Goal: Task Accomplishment & Management: Complete application form

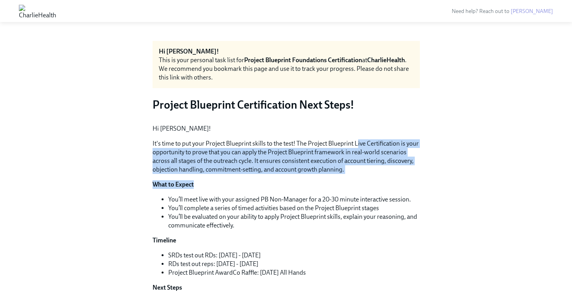
drag, startPoint x: 358, startPoint y: 206, endPoint x: 302, endPoint y: 247, distance: 69.5
click at [302, 247] on div "Hi Renee! It's time to put your Project Blueprint skills to the test! The Proje…" at bounding box center [286, 240] width 267 height 232
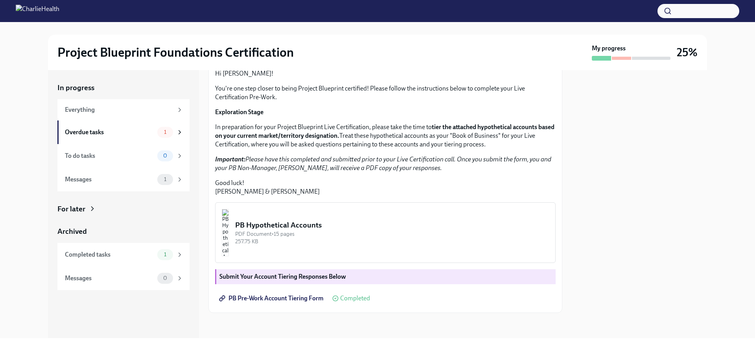
scroll to position [142, 0]
click at [158, 140] on div "Overdue tasks 1" at bounding box center [123, 132] width 132 height 24
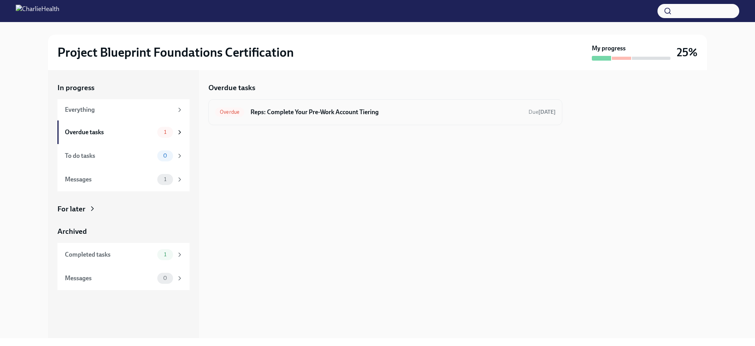
click at [266, 110] on h6 "Reps: Complete Your Pre-Work Account Tiering" at bounding box center [386, 112] width 272 height 9
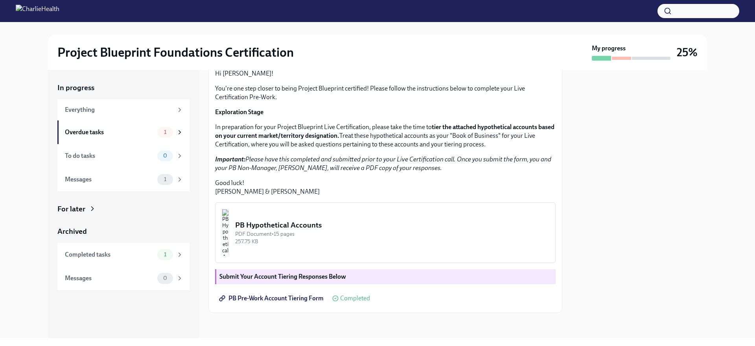
scroll to position [142, 0]
click at [229, 224] on img "button" at bounding box center [225, 232] width 7 height 47
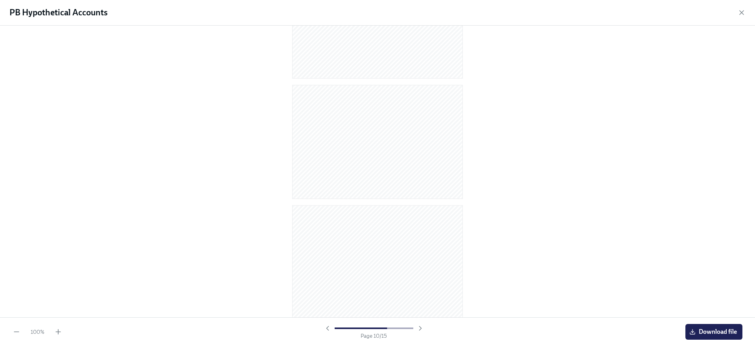
scroll to position [1518, 0]
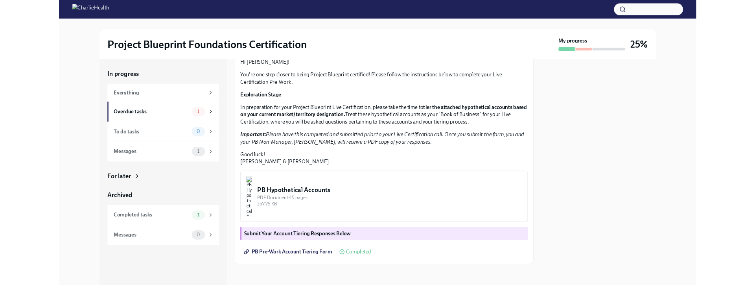
scroll to position [142, 0]
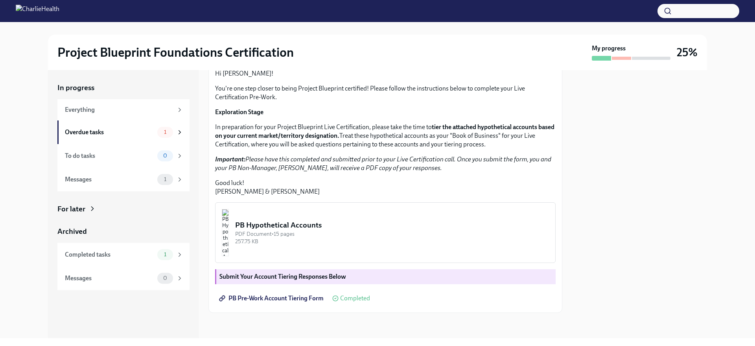
click at [293, 298] on span "PB Pre-Work Account Tiering Form" at bounding box center [272, 298] width 103 height 8
click at [229, 234] on img "button" at bounding box center [225, 232] width 7 height 47
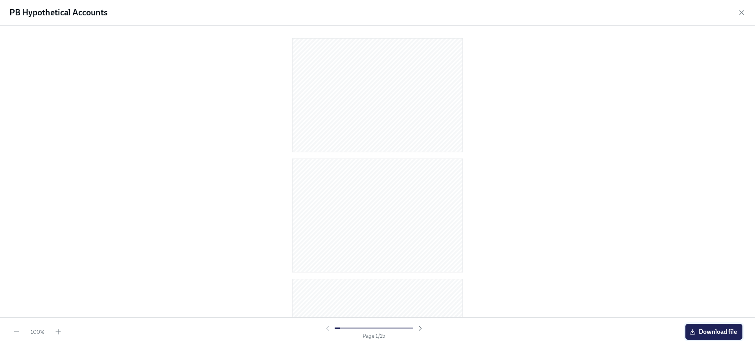
click at [715, 334] on span "Download file" at bounding box center [714, 332] width 46 height 8
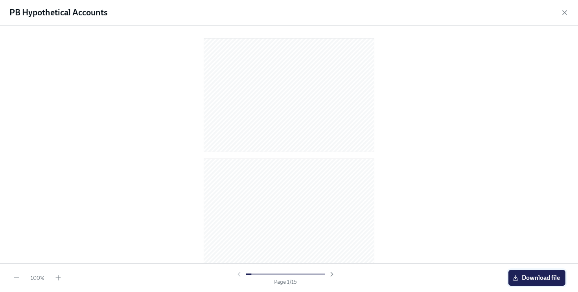
scroll to position [116, 0]
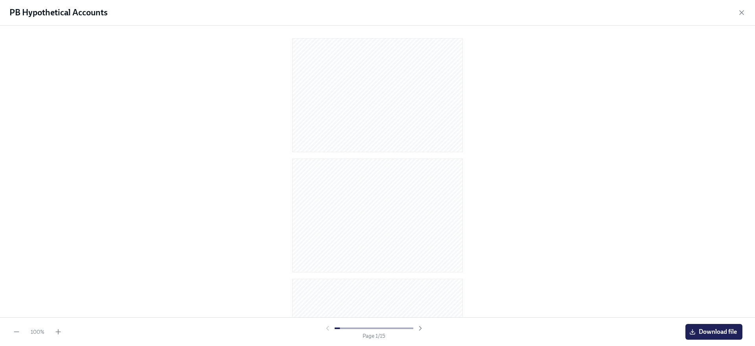
scroll to position [68, 0]
